Goal: Information Seeking & Learning: Learn about a topic

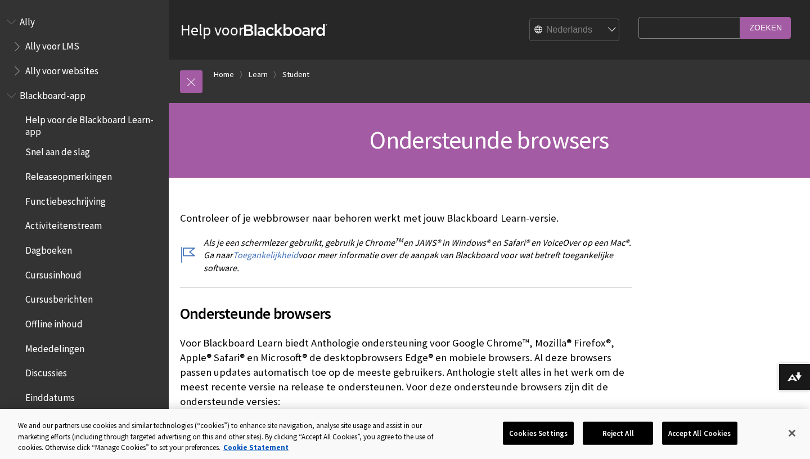
scroll to position [1033, 0]
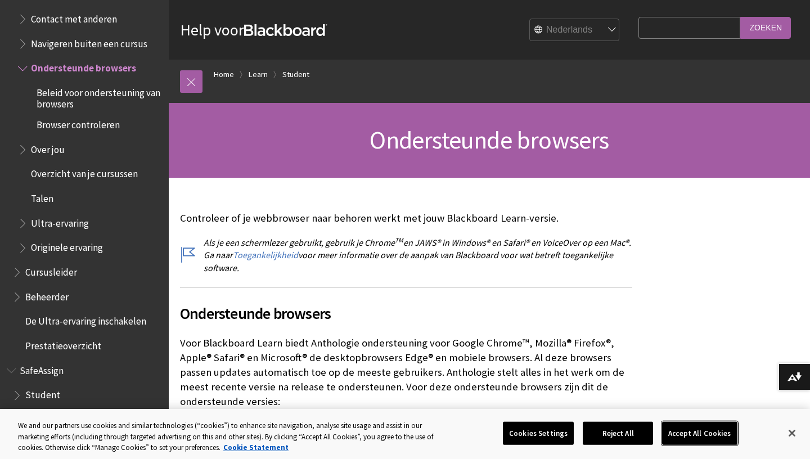
click at [681, 432] on button "Accept All Cookies" at bounding box center [699, 434] width 75 height 24
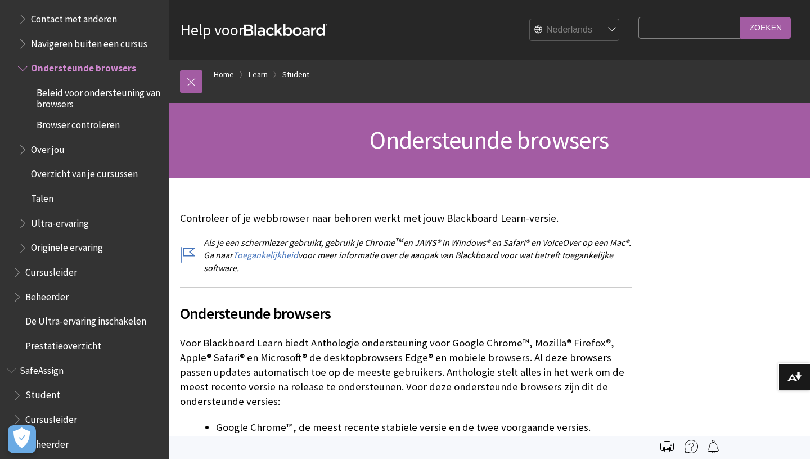
click at [113, 42] on span "Navigeren buiten een cursus" at bounding box center [89, 41] width 116 height 15
click at [113, 42] on span "Navigeren buiten een cursus" at bounding box center [92, 41] width 123 height 15
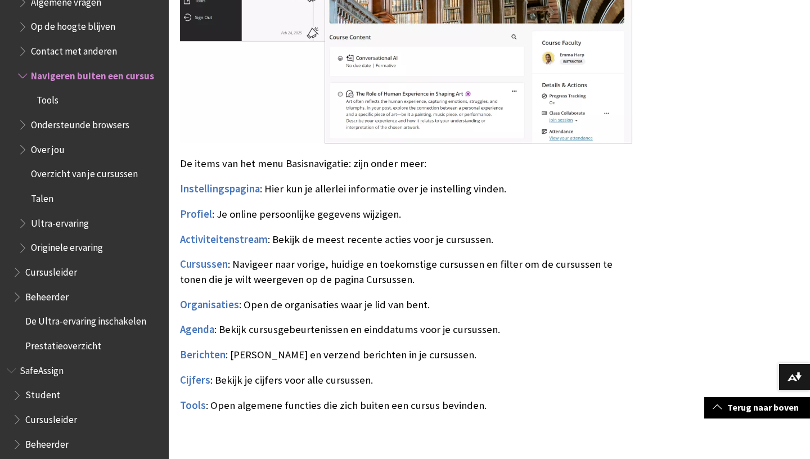
scroll to position [629, 0]
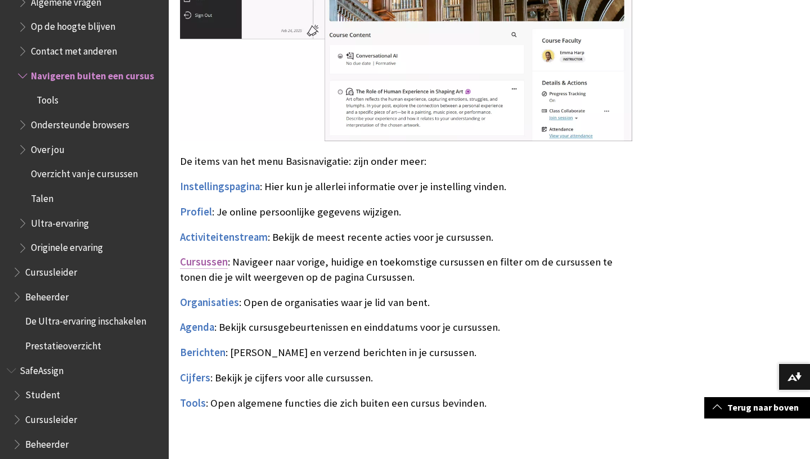
click at [211, 262] on span "Cursussen" at bounding box center [204, 261] width 48 height 13
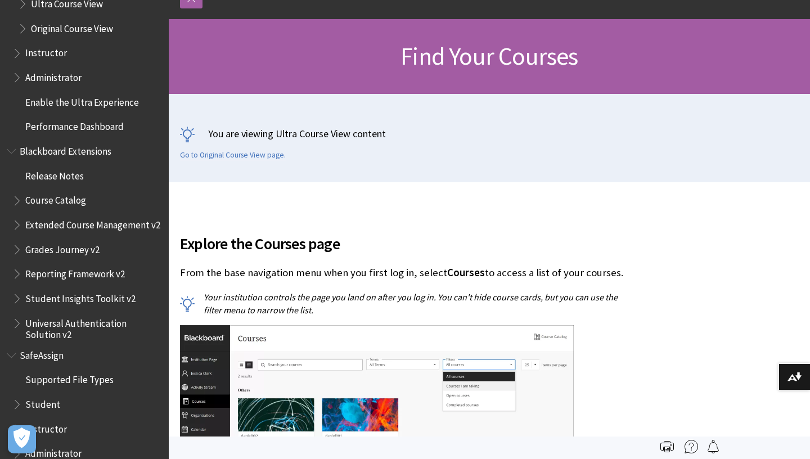
scroll to position [1322, 0]
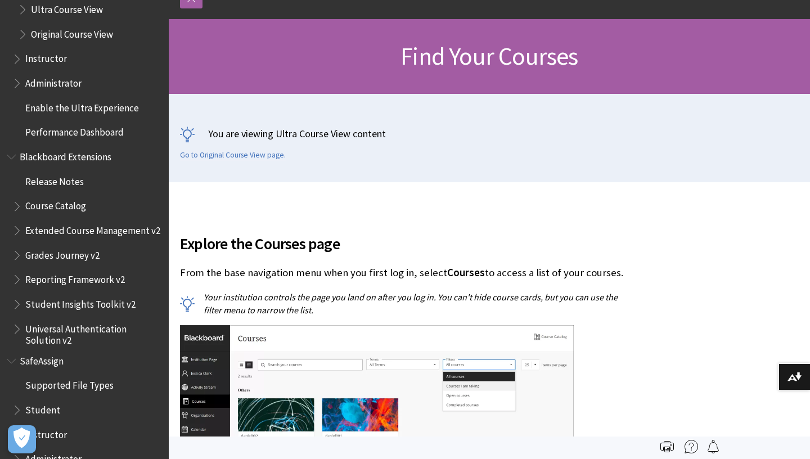
click at [56, 415] on span "Student" at bounding box center [42, 408] width 35 height 15
click at [56, 415] on span "Student" at bounding box center [43, 408] width 36 height 15
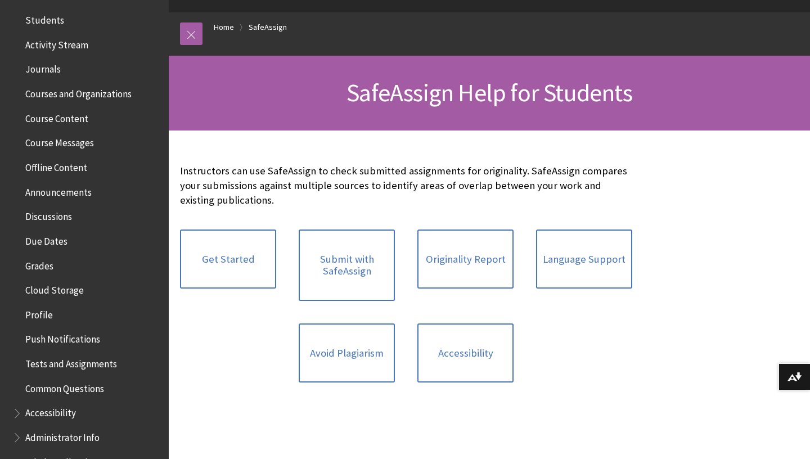
scroll to position [261, 0]
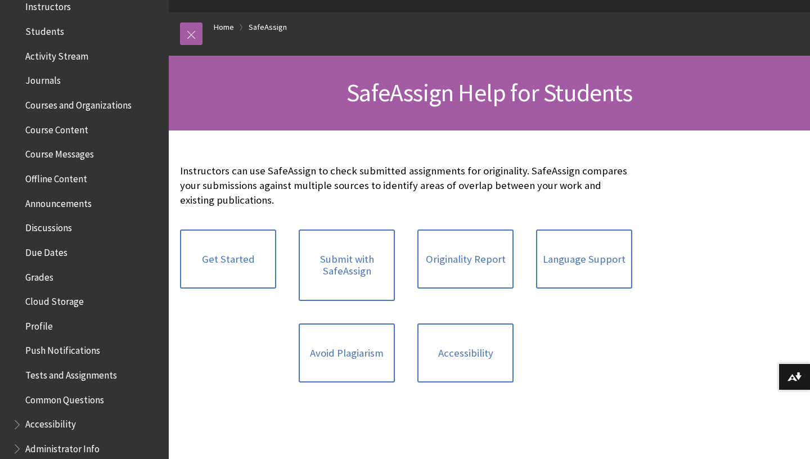
click at [74, 104] on span "Courses and Organizations" at bounding box center [78, 103] width 106 height 15
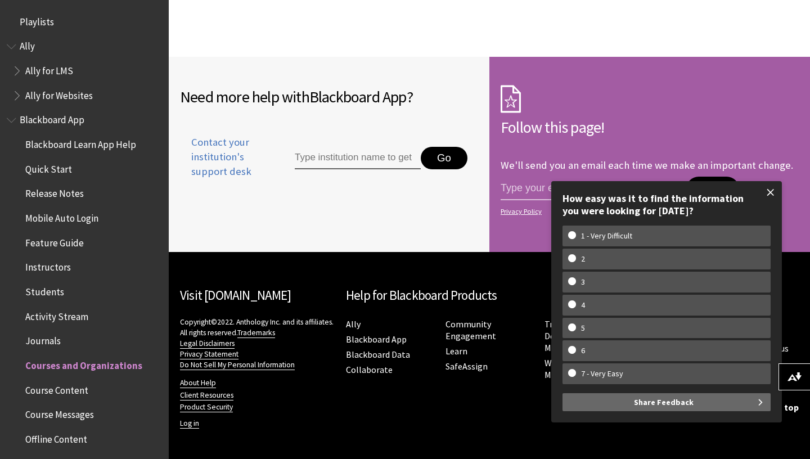
click at [774, 195] on span at bounding box center [771, 193] width 24 height 24
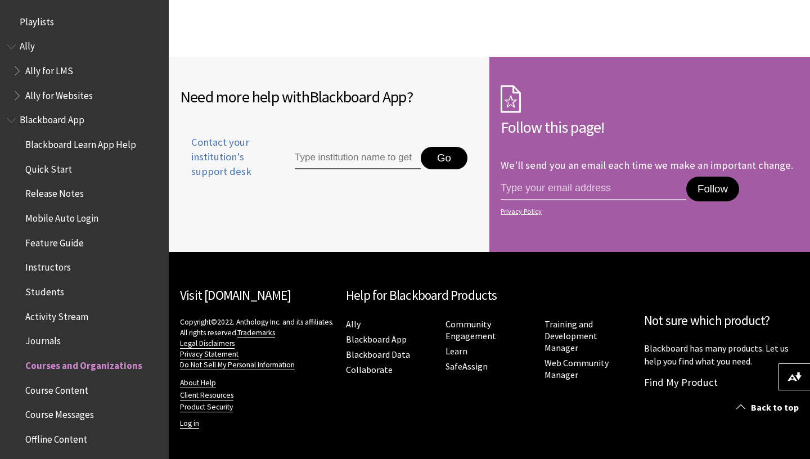
scroll to position [2178, 0]
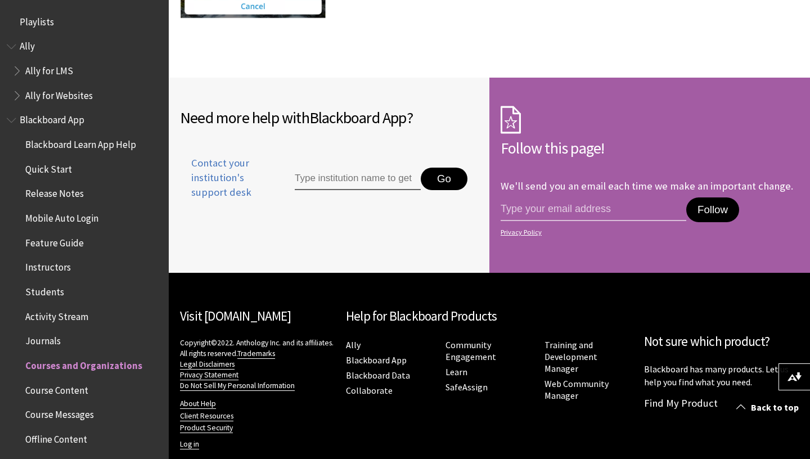
click at [38, 294] on span "Students" at bounding box center [44, 290] width 39 height 15
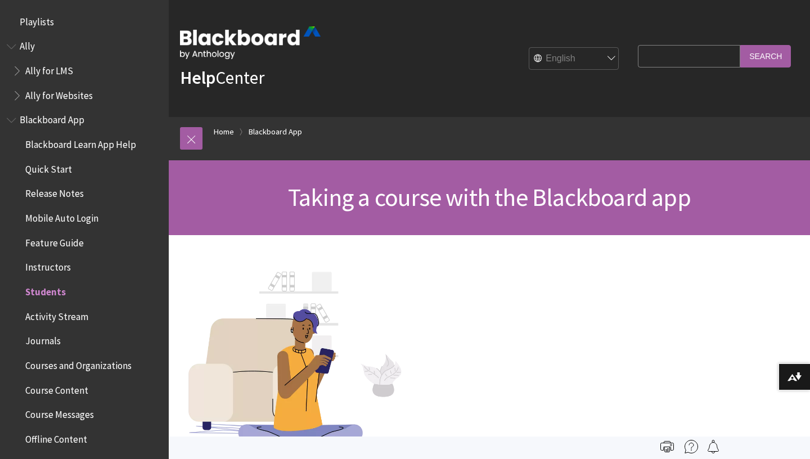
scroll to position [266, 0]
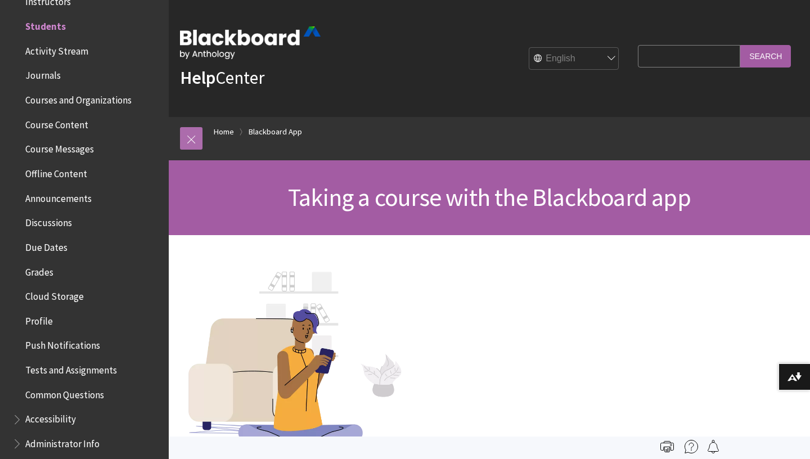
click at [194, 143] on link at bounding box center [191, 138] width 23 height 23
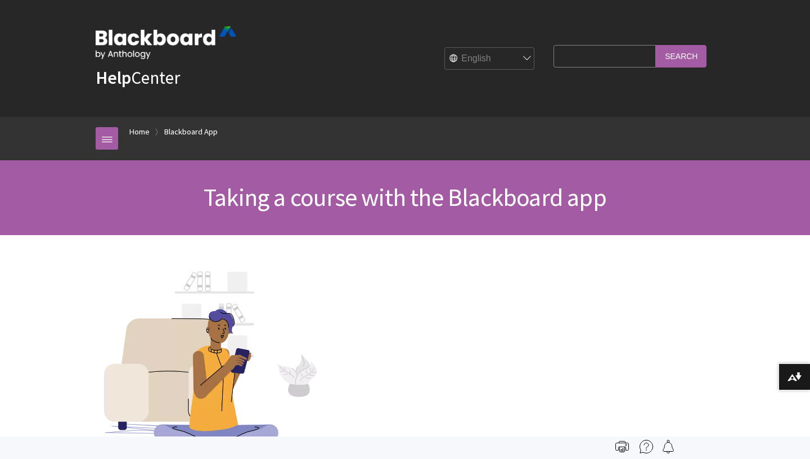
click at [586, 65] on input "Search Query" at bounding box center [605, 56] width 102 height 22
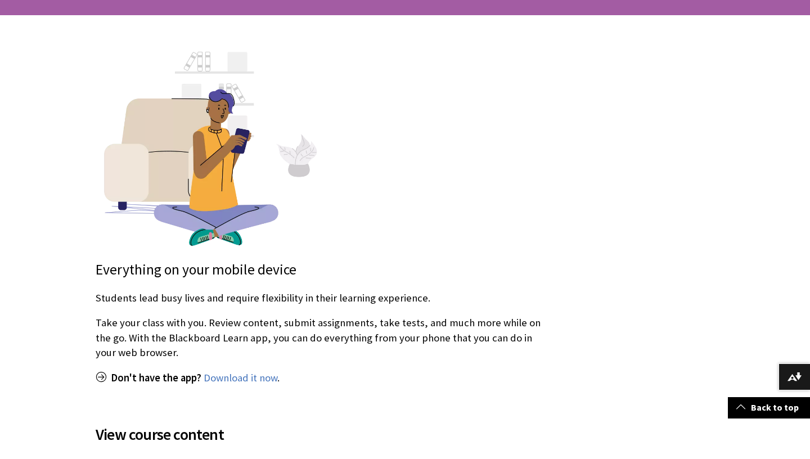
scroll to position [333, 0]
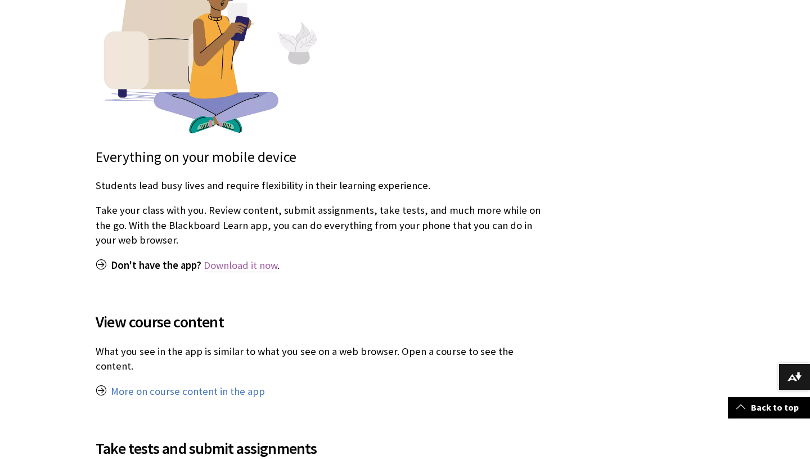
click at [257, 261] on link "Download it now" at bounding box center [241, 266] width 74 height 14
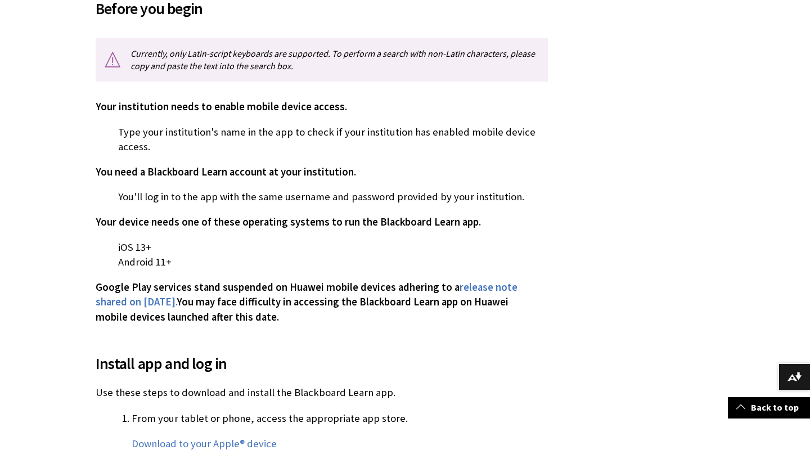
scroll to position [311, 0]
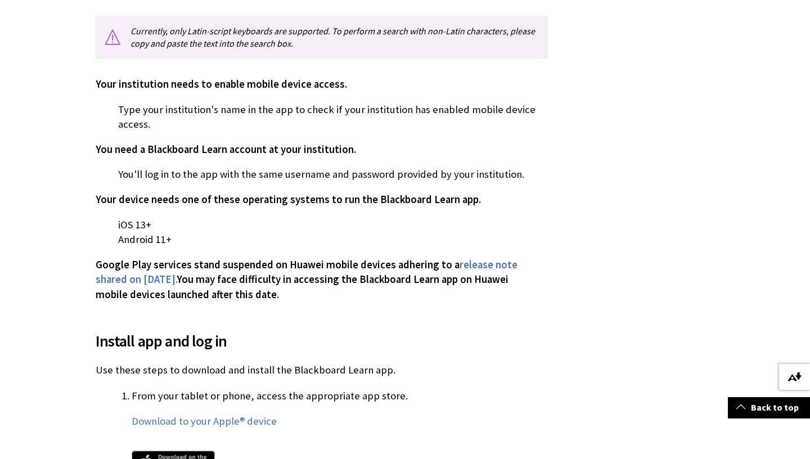
click at [801, 374] on img at bounding box center [795, 377] width 14 height 9
